Goal: Answer question/provide support: Share knowledge or assist other users

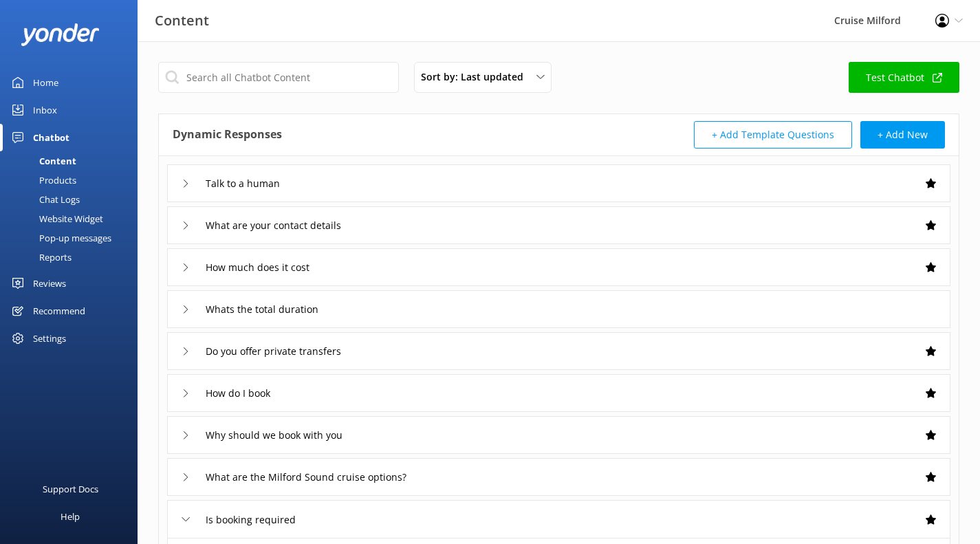
scroll to position [372, 0]
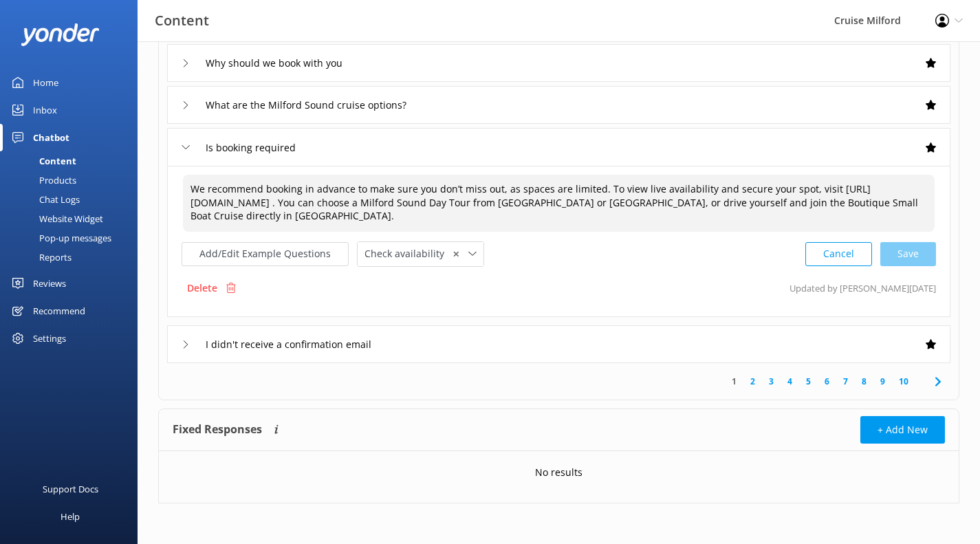
drag, startPoint x: 520, startPoint y: 218, endPoint x: 875, endPoint y: 200, distance: 355.9
click at [875, 200] on textarea "We recommend booking in advance to make sure you don’t miss out, as spaces are …" at bounding box center [558, 203] width 751 height 57
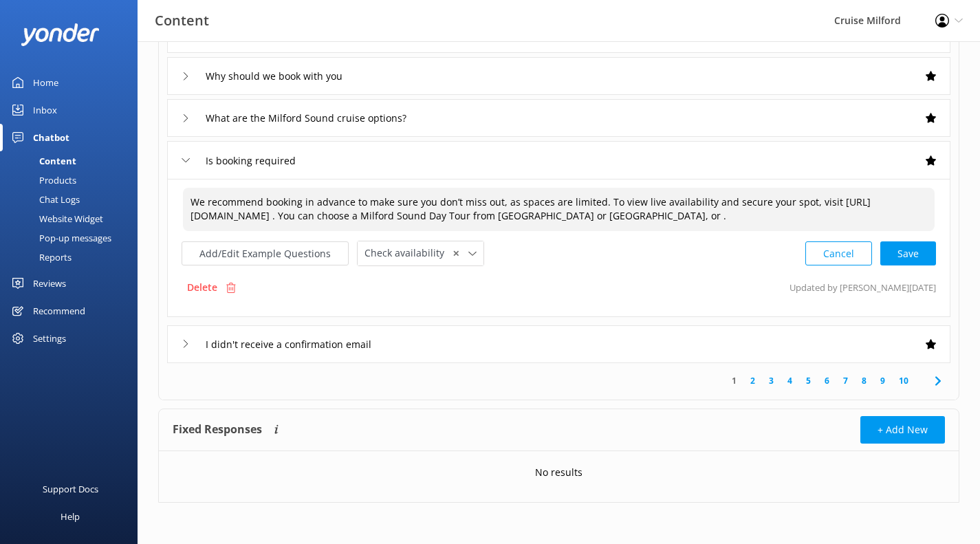
scroll to position [359, 0]
click at [606, 214] on textarea "We recommend booking in advance to make sure you don’t miss out, as spaces are …" at bounding box center [558, 209] width 751 height 43
paste textarea "drive yourself and join the Boutique Small Boat Cruise directly in [GEOGRAPHIC_…"
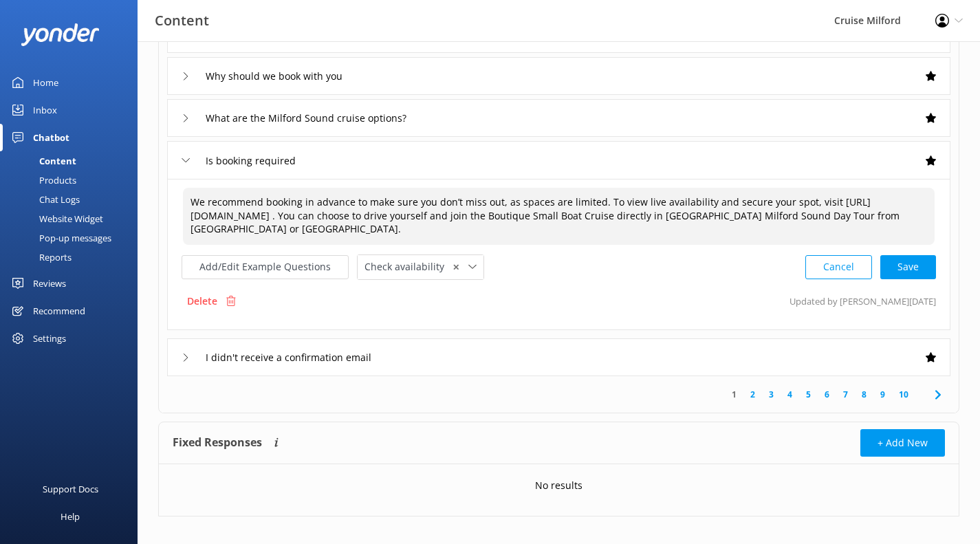
scroll to position [372, 0]
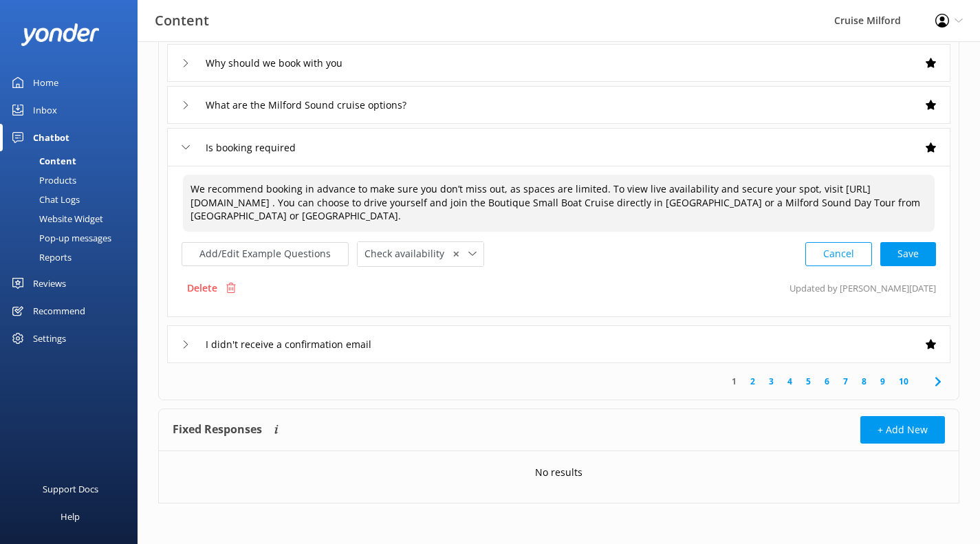
click at [894, 258] on div "Cancel Save" at bounding box center [870, 253] width 131 height 25
type textarea "We recommend booking in advance to make sure you don’t miss out, as spaces are …"
click at [511, 343] on div "I didn't receive a confirmation email" at bounding box center [558, 344] width 783 height 38
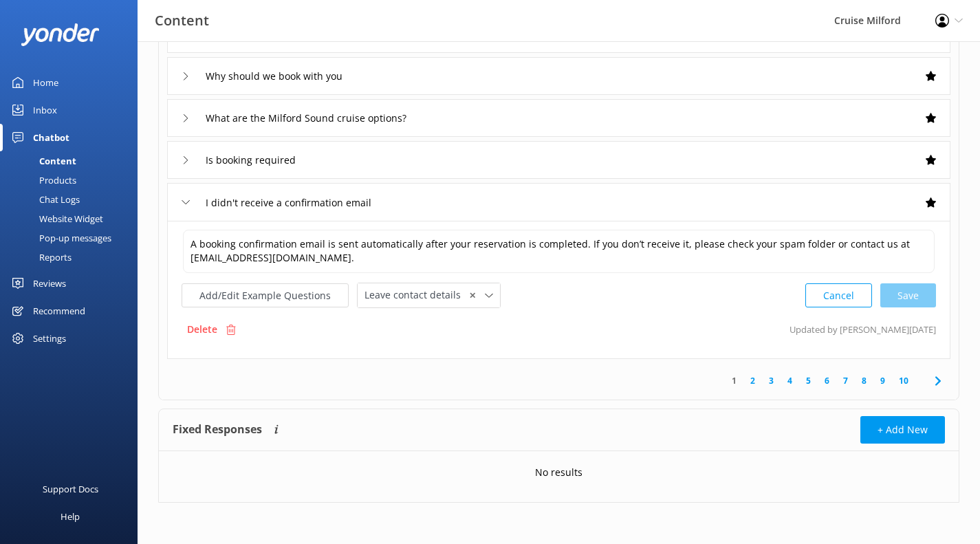
scroll to position [359, 0]
click at [758, 382] on link "2" at bounding box center [752, 380] width 19 height 13
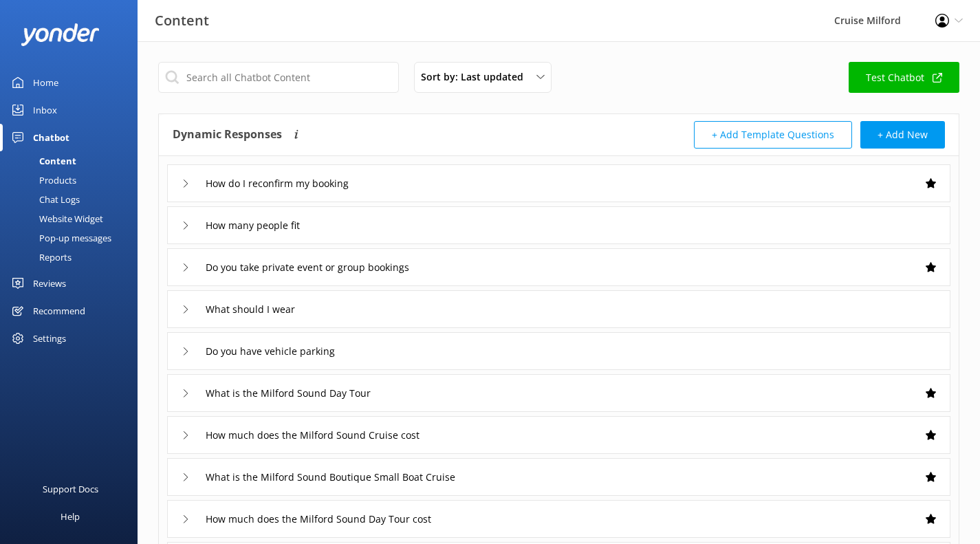
click at [604, 181] on div "How do I reconfirm my booking" at bounding box center [558, 183] width 783 height 38
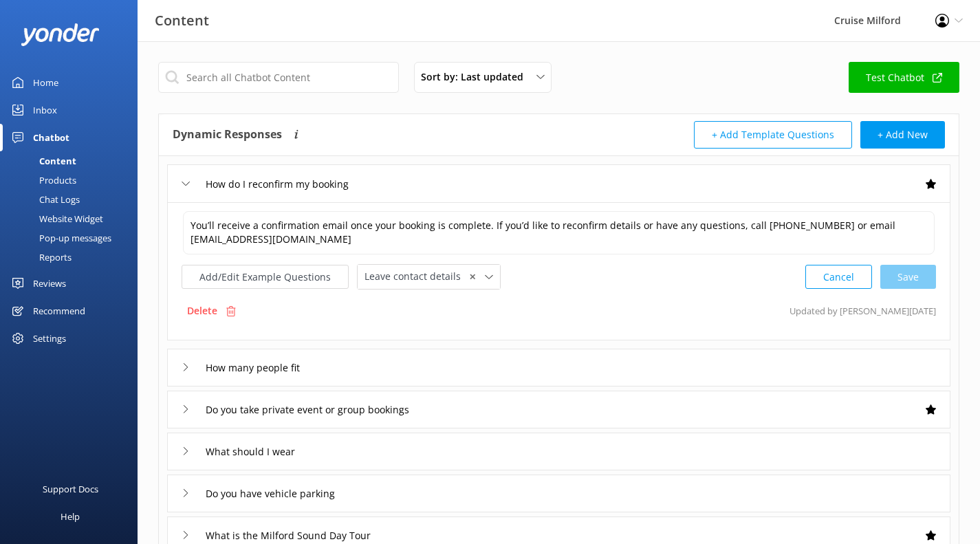
click at [578, 366] on div "How many people fit" at bounding box center [558, 368] width 783 height 38
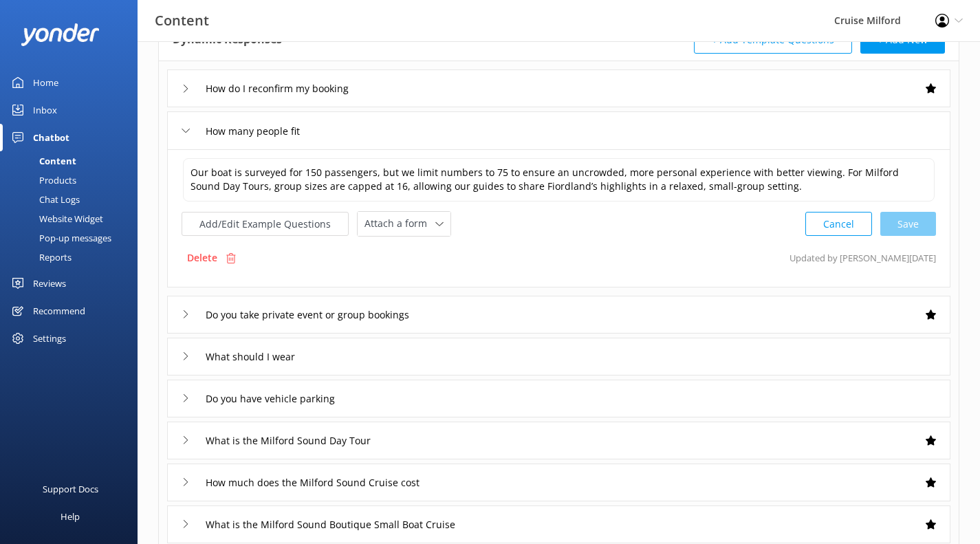
scroll to position [98, 0]
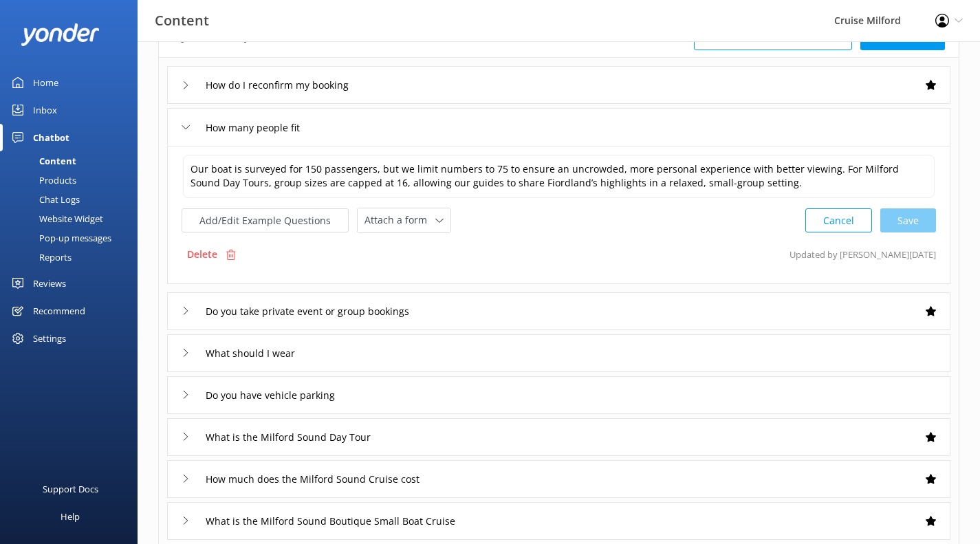
click at [586, 307] on div "Do you take private event or group bookings" at bounding box center [558, 311] width 783 height 38
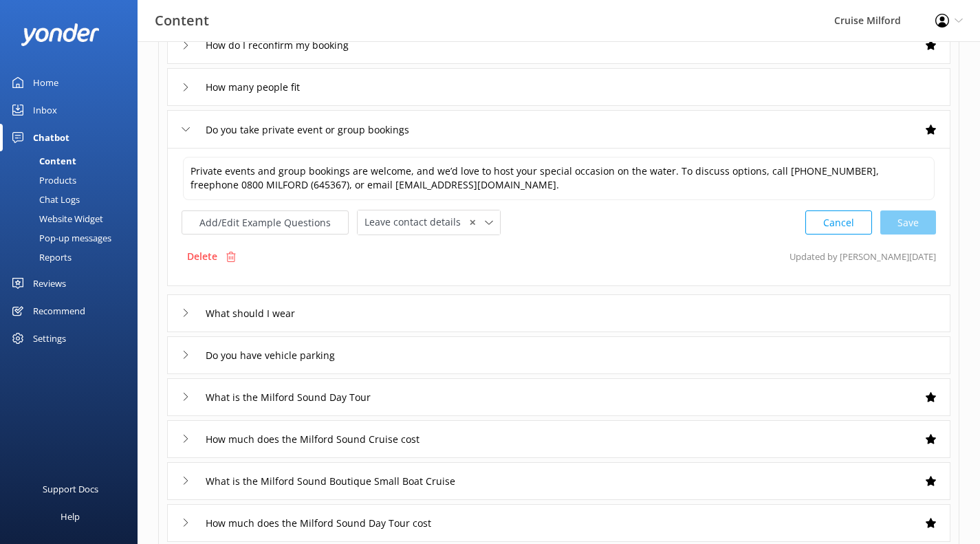
scroll to position [140, 0]
click at [586, 307] on div "What should I wear" at bounding box center [558, 312] width 783 height 38
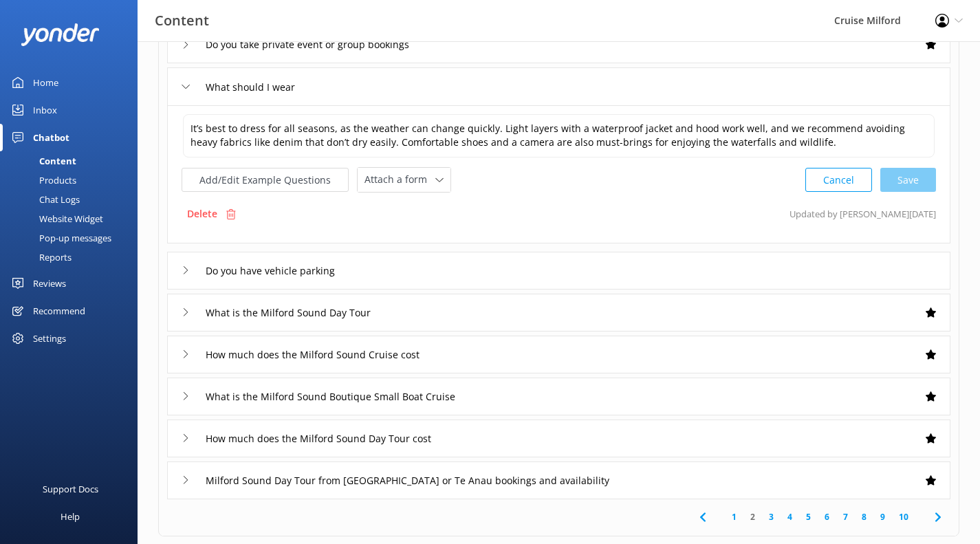
scroll to position [224, 0]
click at [516, 265] on div "Do you have vehicle parking" at bounding box center [558, 269] width 783 height 38
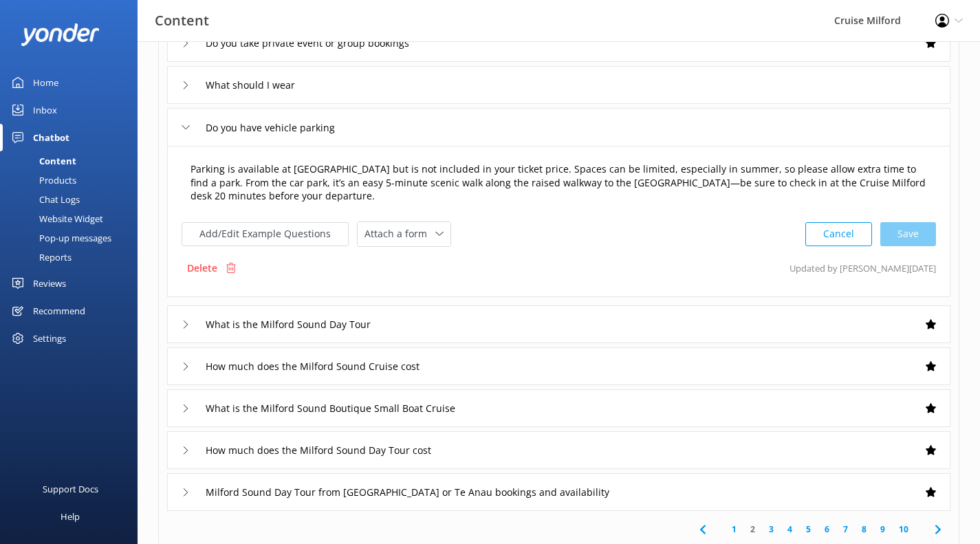
click at [331, 181] on textarea "Parking is available at [GEOGRAPHIC_DATA] but is not included in your ticket pr…" at bounding box center [558, 183] width 751 height 57
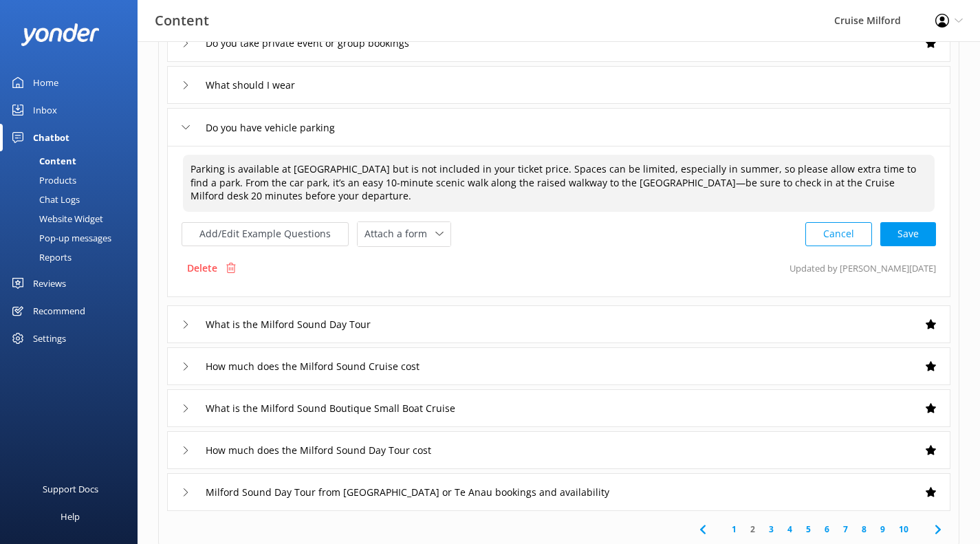
click at [347, 204] on textarea "Parking is available at [GEOGRAPHIC_DATA] but is not included in your ticket pr…" at bounding box center [558, 183] width 751 height 57
type textarea "Parking is available at [GEOGRAPHIC_DATA] but is not included in your ticket pr…"
click at [912, 233] on div "Cancel Save" at bounding box center [870, 233] width 131 height 25
click at [903, 231] on div "Cancel Save" at bounding box center [870, 232] width 131 height 25
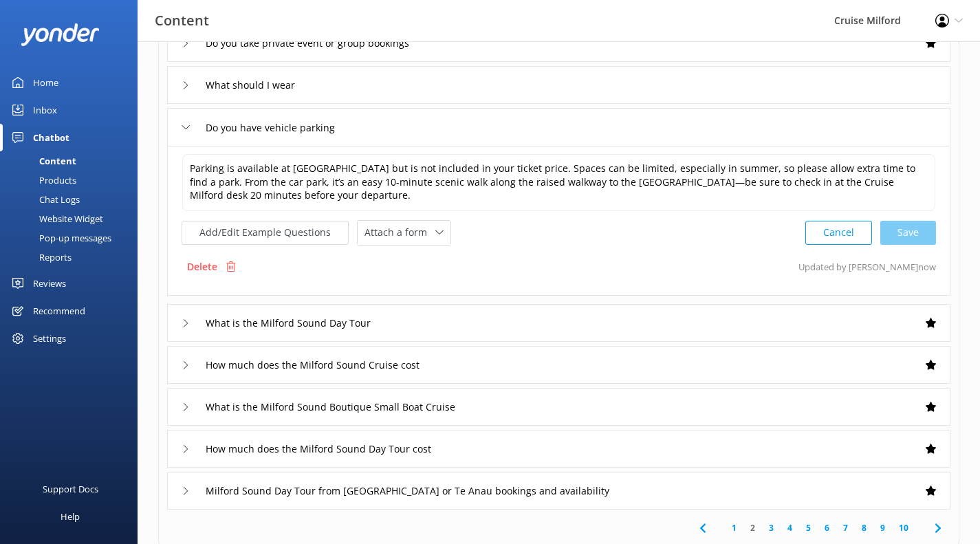
click at [702, 330] on div "What is the Milford Sound Day Tour" at bounding box center [558, 323] width 783 height 38
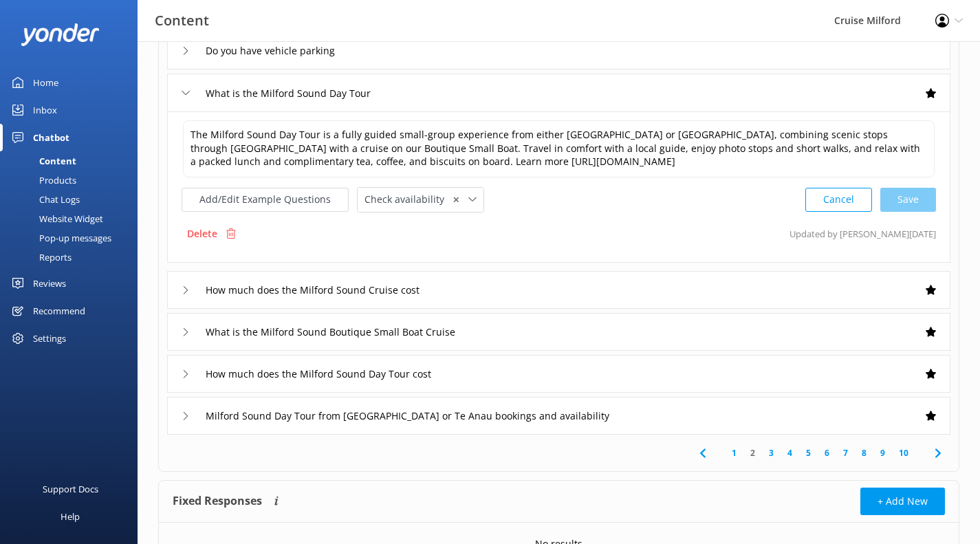
scroll to position [301, 0]
click at [702, 292] on div "How much does the Milford Sound Cruise cost" at bounding box center [558, 289] width 783 height 38
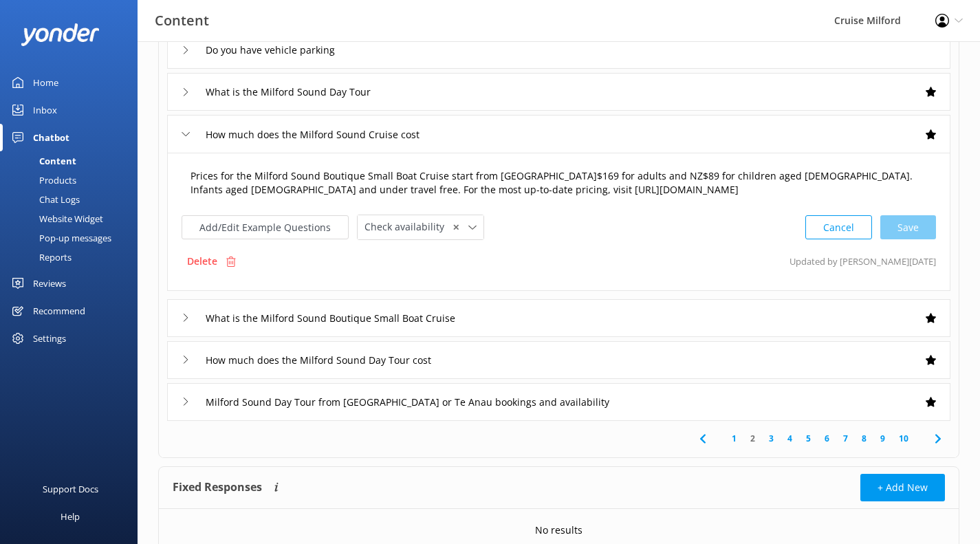
click at [519, 174] on textarea "Prices for the Milford Sound Boutique Small Boat Cruise start from [GEOGRAPHIC_…" at bounding box center [558, 183] width 751 height 43
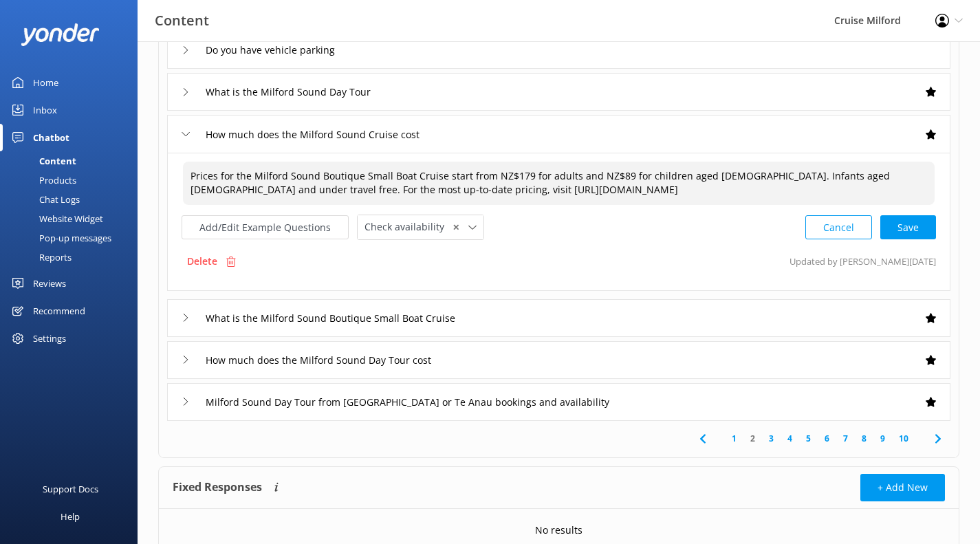
click at [910, 224] on div "Cancel Save" at bounding box center [870, 226] width 131 height 25
type textarea "Prices for the Milford Sound Boutique Small Boat Cruise start from NZ$179 for a…"
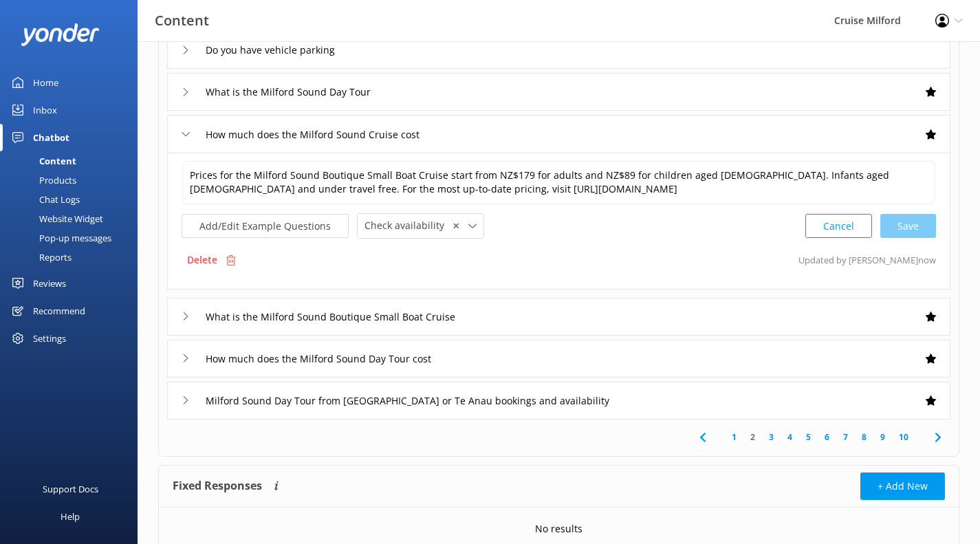
click at [525, 317] on div "What is the Milford Sound Boutique Small Boat Cruise" at bounding box center [558, 317] width 783 height 38
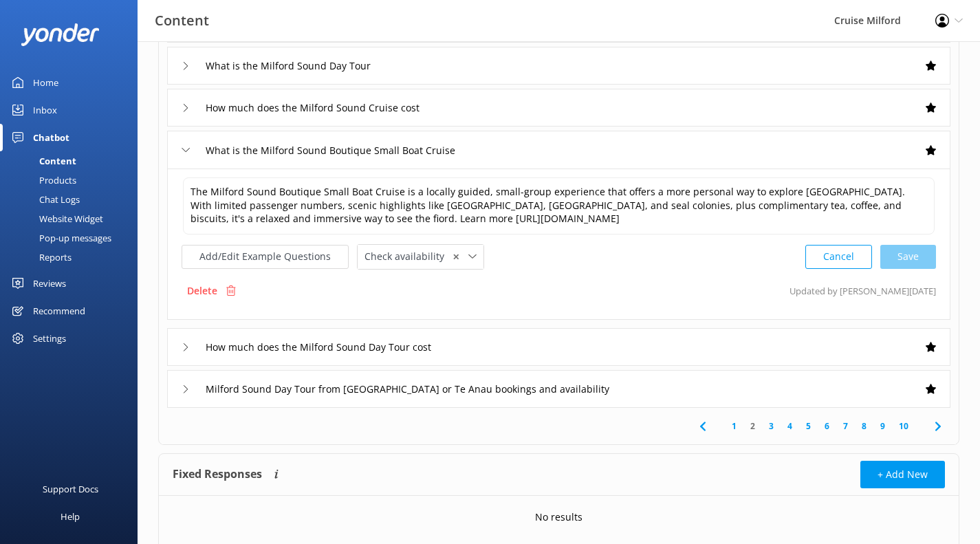
scroll to position [328, 0]
click at [580, 353] on div "How much does the Milford Sound Day Tour cost" at bounding box center [558, 346] width 783 height 38
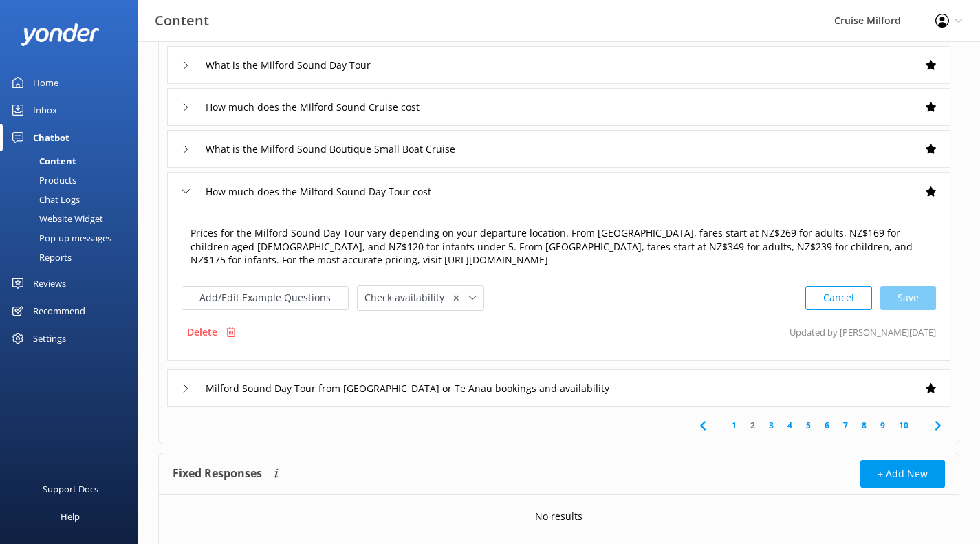
click at [713, 232] on textarea "Prices for the Milford Sound Day Tour vary depending on your departure location…" at bounding box center [558, 247] width 751 height 57
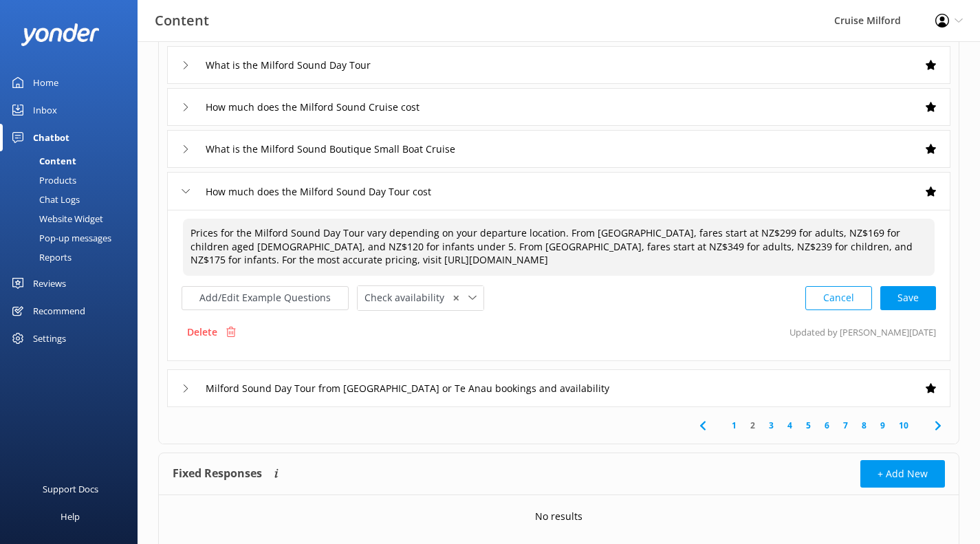
click at [800, 234] on textarea "Prices for the Milford Sound Day Tour vary depending on your departure location…" at bounding box center [558, 247] width 751 height 57
click at [243, 245] on textarea "Prices for the Milford Sound Day Tour vary depending on your departure location…" at bounding box center [558, 247] width 751 height 57
click at [512, 246] on textarea "Prices for the Milford Sound Day Tour vary depending on your departure location…" at bounding box center [558, 247] width 751 height 57
click at [597, 245] on textarea "Prices for the Milford Sound Day Tour vary depending on your departure location…" at bounding box center [558, 247] width 751 height 57
click at [720, 247] on textarea "Prices for the Milford Sound Day Tour vary depending on your departure location…" at bounding box center [558, 247] width 751 height 57
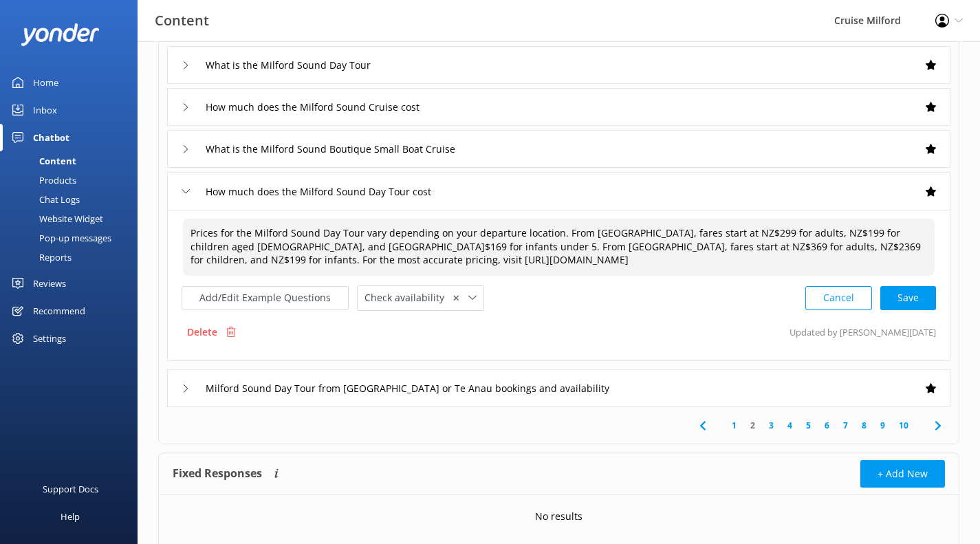
click at [598, 244] on textarea "Prices for the Milford Sound Day Tour vary depending on your departure location…" at bounding box center [558, 247] width 751 height 57
type textarea "Prices for the Milford Sound Day Tour vary depending on your departure location…"
click at [911, 298] on div "Cancel Save" at bounding box center [870, 297] width 131 height 25
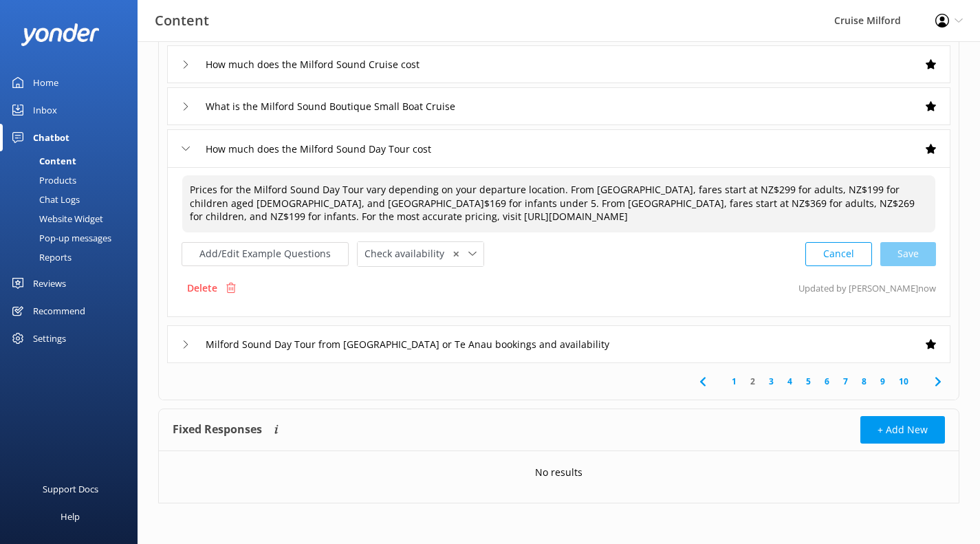
click at [636, 342] on div "Milford Sound Day Tour from [GEOGRAPHIC_DATA] or Te Anau bookings and availabil…" at bounding box center [558, 344] width 783 height 38
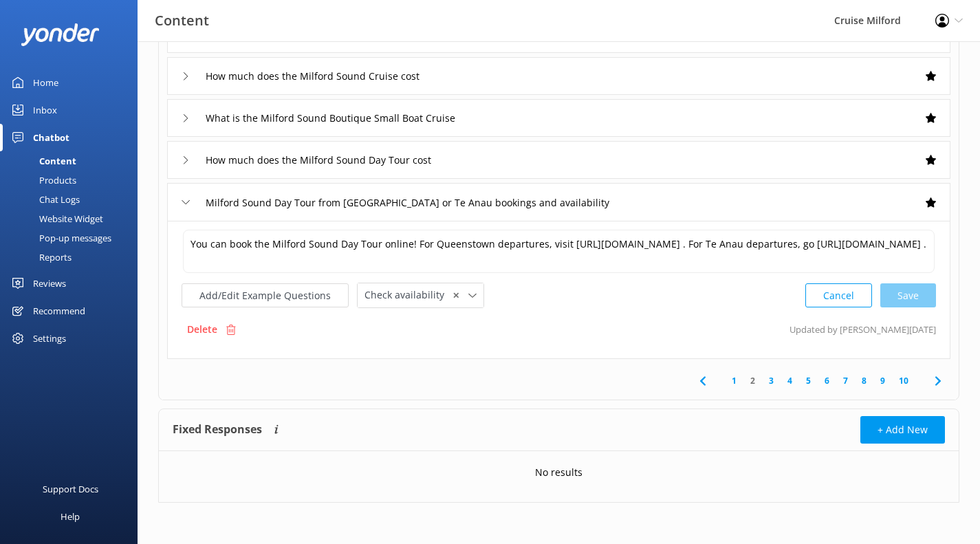
scroll to position [359, 0]
click at [772, 380] on link "3" at bounding box center [771, 380] width 19 height 13
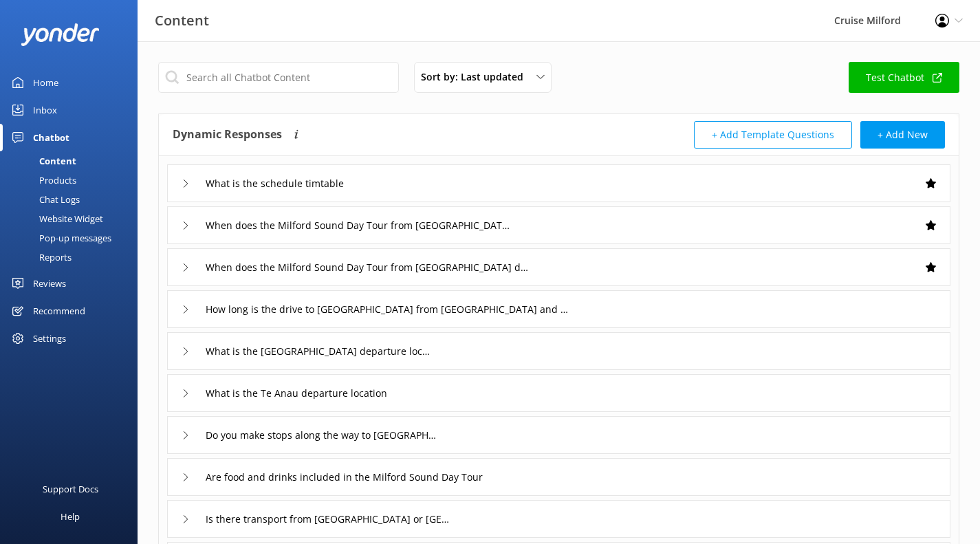
click at [619, 179] on div "What is the schedule timtable" at bounding box center [558, 183] width 783 height 38
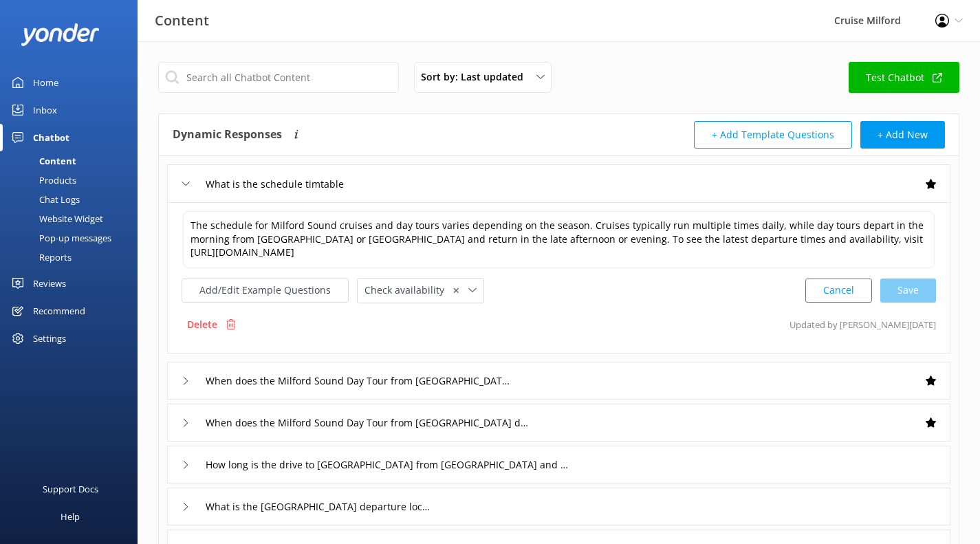
click at [294, 296] on button "Add/Edit Example Questions" at bounding box center [264, 290] width 167 height 24
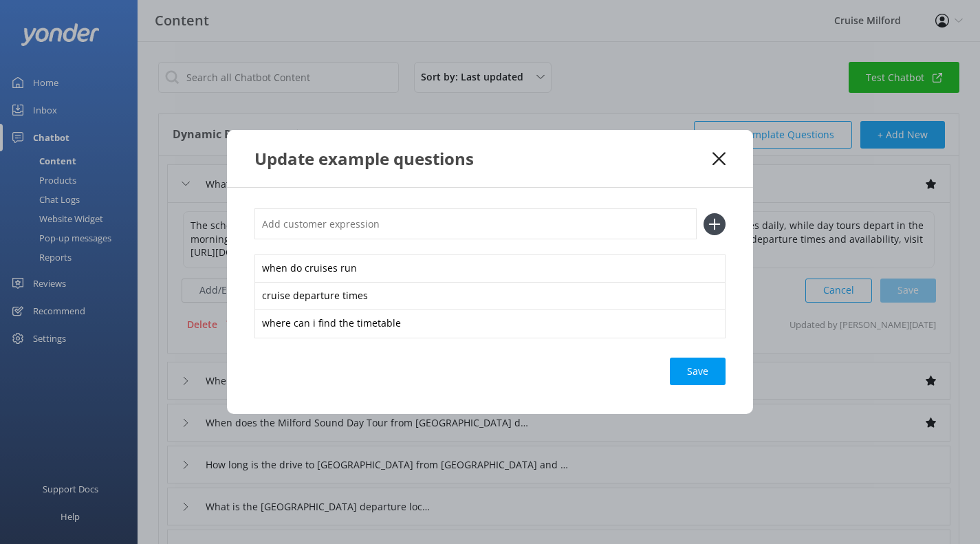
click at [725, 151] on div "Update example questions" at bounding box center [490, 158] width 526 height 57
click at [716, 162] on icon at bounding box center [718, 159] width 13 height 14
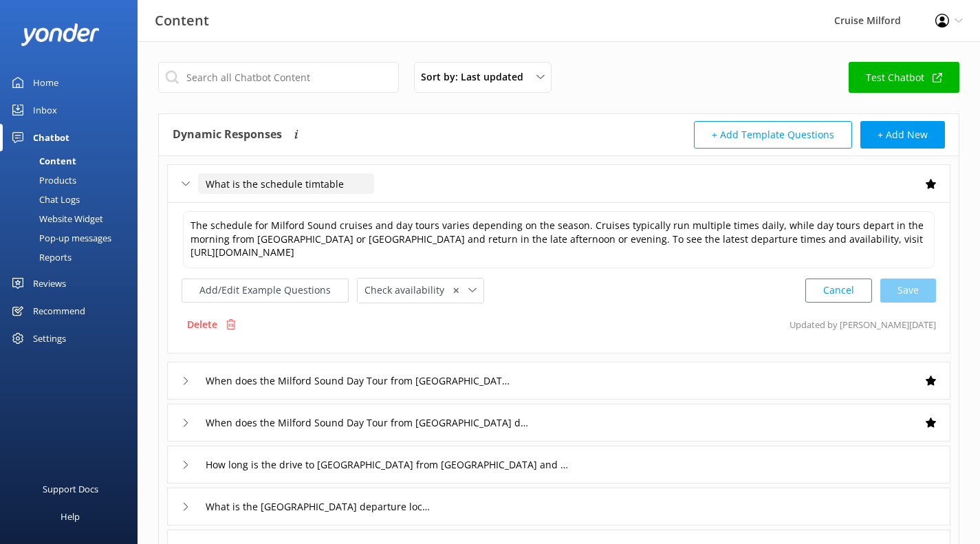
click at [304, 181] on input "What is the schedule timtable" at bounding box center [286, 183] width 176 height 21
click at [313, 185] on input "What is the schedule timtable" at bounding box center [286, 183] width 176 height 21
type input "What is the schedule timetable"
click at [353, 206] on icon at bounding box center [351, 204] width 5 height 5
click at [549, 382] on div "When does the Milford Sound Day Tour from [GEOGRAPHIC_DATA] depart" at bounding box center [558, 381] width 783 height 38
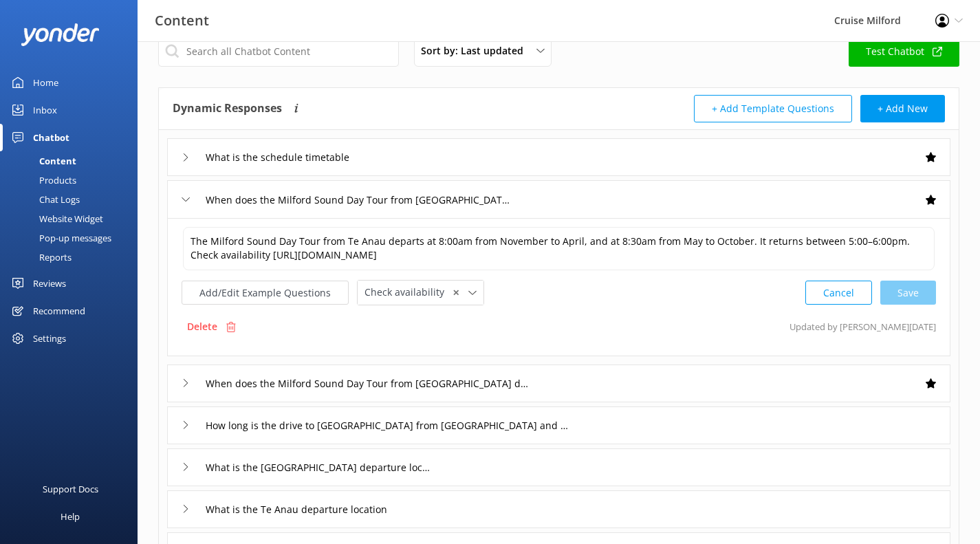
scroll to position [27, 0]
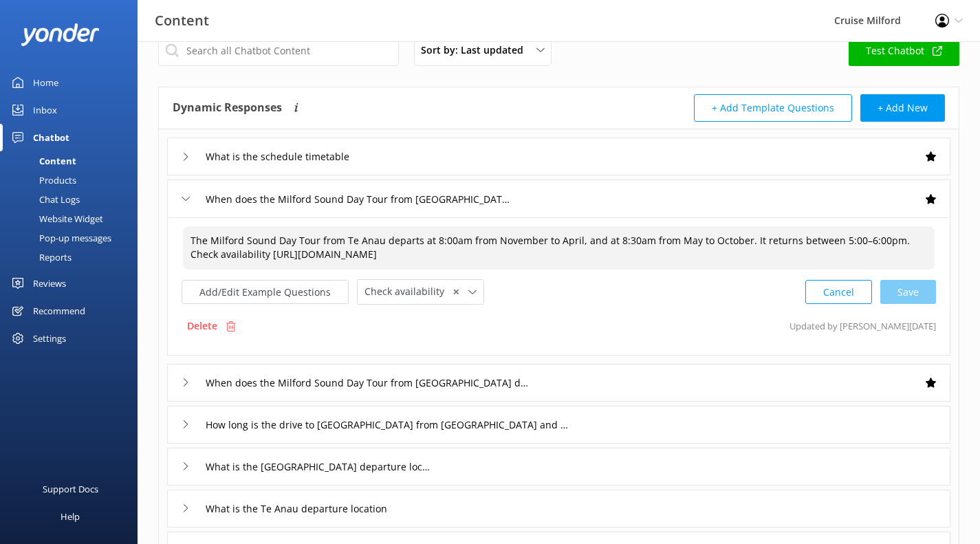
click at [426, 239] on textarea "The Milford Sound Day Tour from Te Anau departs at 8:00am from November to Apri…" at bounding box center [558, 247] width 751 height 43
click at [630, 237] on textarea "The Milford Sound Day Tour from [GEOGRAPHIC_DATA] departs around 8:00am from No…" at bounding box center [558, 247] width 751 height 43
click at [786, 241] on textarea "The Milford Sound Day Tour from [GEOGRAPHIC_DATA] departs around 8:00am from No…" at bounding box center [558, 247] width 751 height 43
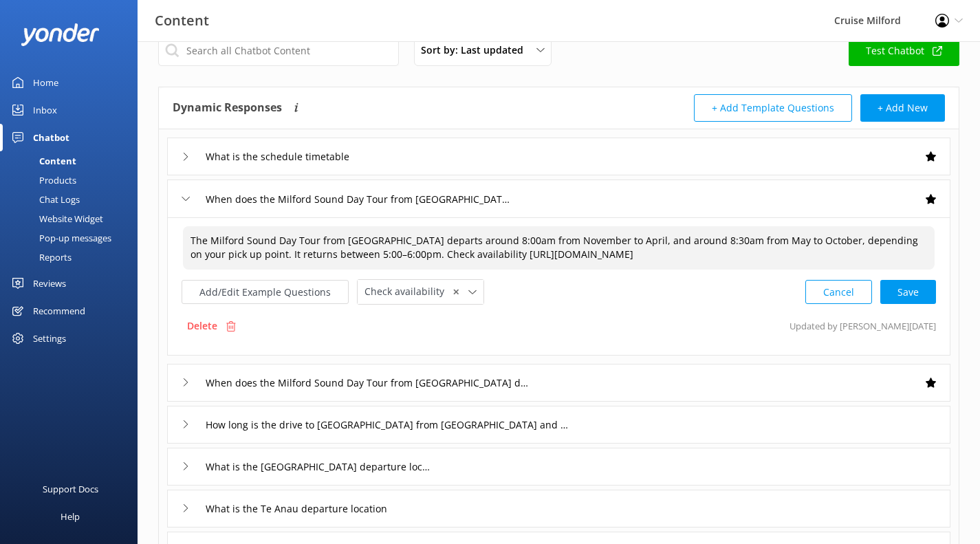
click at [458, 241] on textarea "The Milford Sound Day Tour from [GEOGRAPHIC_DATA] departs around 8:00am from No…" at bounding box center [558, 247] width 751 height 43
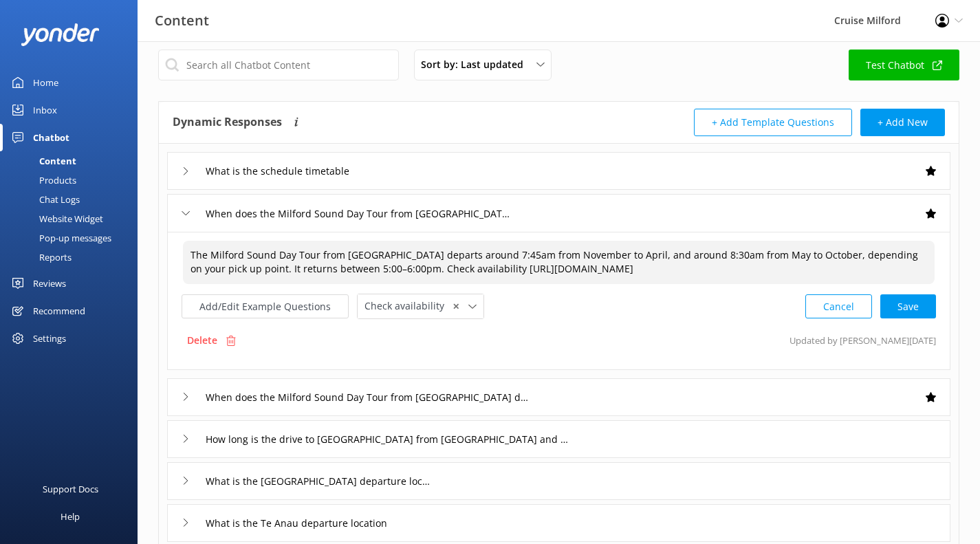
scroll to position [10, 0]
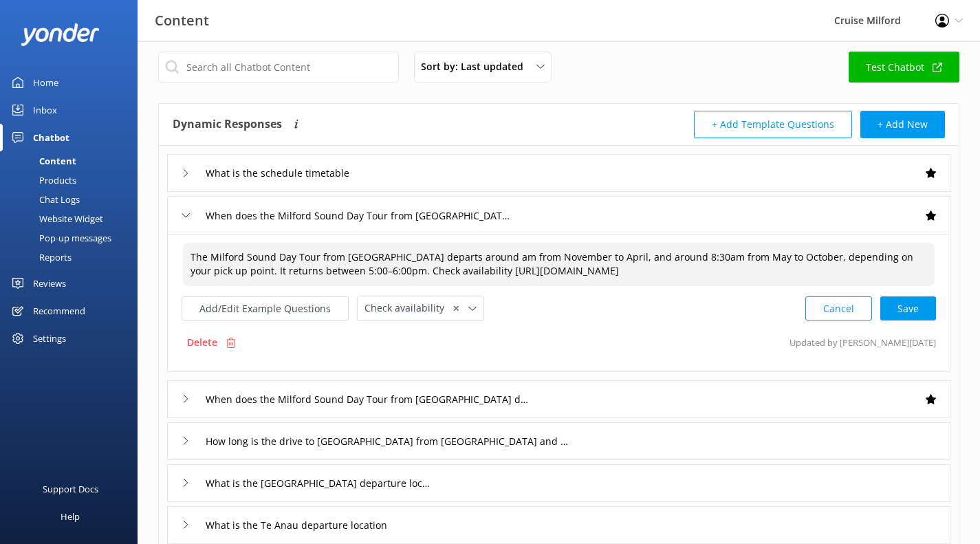
type textarea "The Milford Sound Day Tour from [GEOGRAPHIC_DATA] departs around 8am from Novem…"
click at [848, 313] on button "Cancel" at bounding box center [838, 308] width 67 height 24
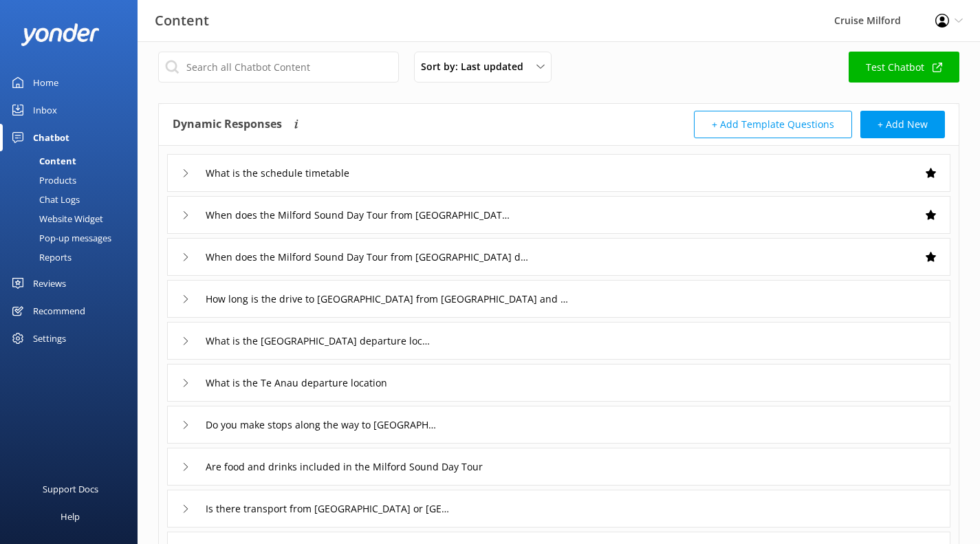
click at [609, 212] on div "When does the Milford Sound Day Tour from [GEOGRAPHIC_DATA] depart" at bounding box center [558, 215] width 783 height 38
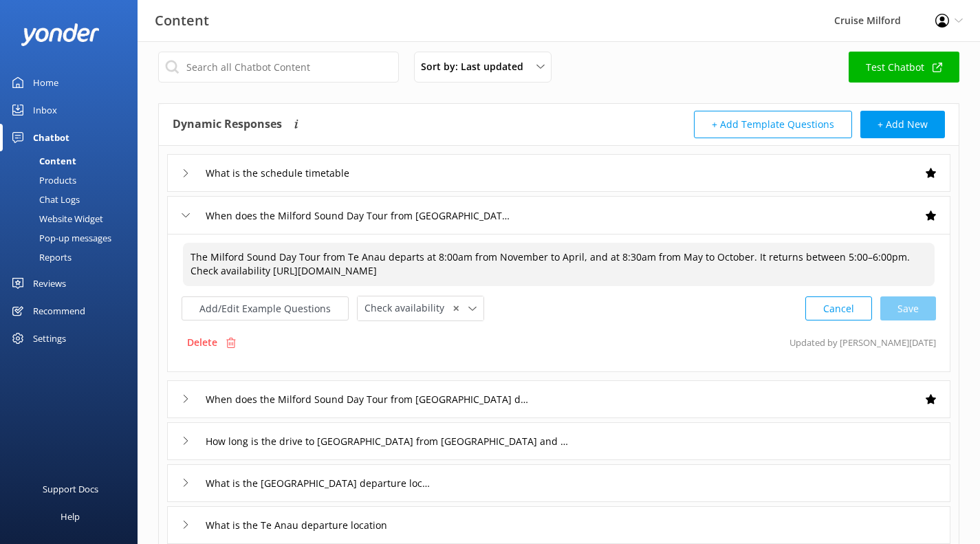
drag, startPoint x: 890, startPoint y: 256, endPoint x: 189, endPoint y: 250, distance: 701.3
click at [189, 250] on textarea "The Milford Sound Day Tour from Te Anau departs at 8:00am from November to Apri…" at bounding box center [558, 264] width 751 height 43
